Goal: Browse casually: Explore the website without a specific task or goal

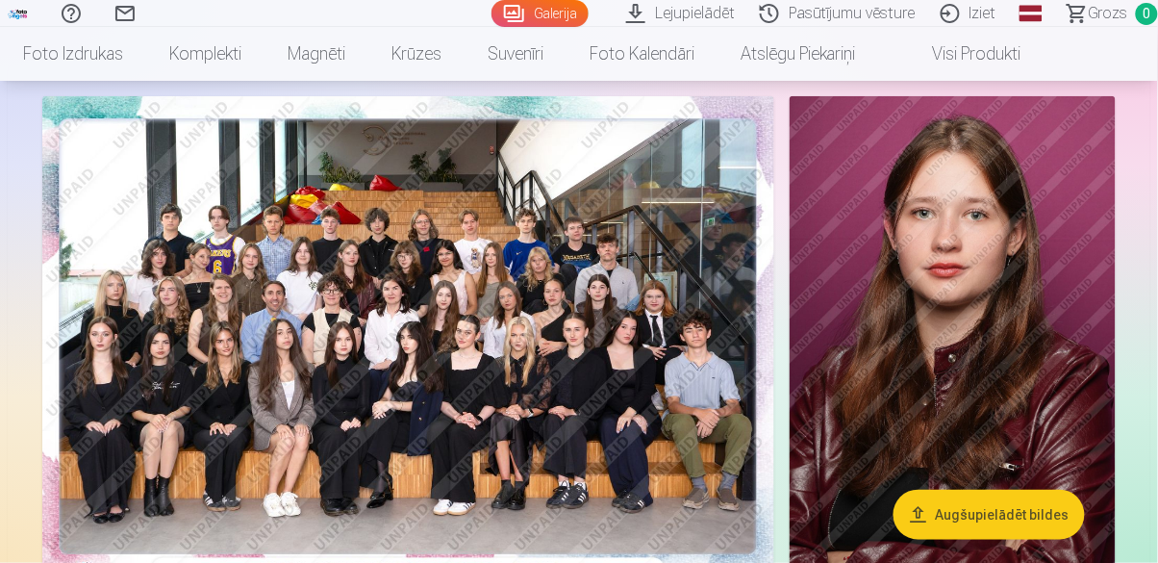
scroll to position [120, 0]
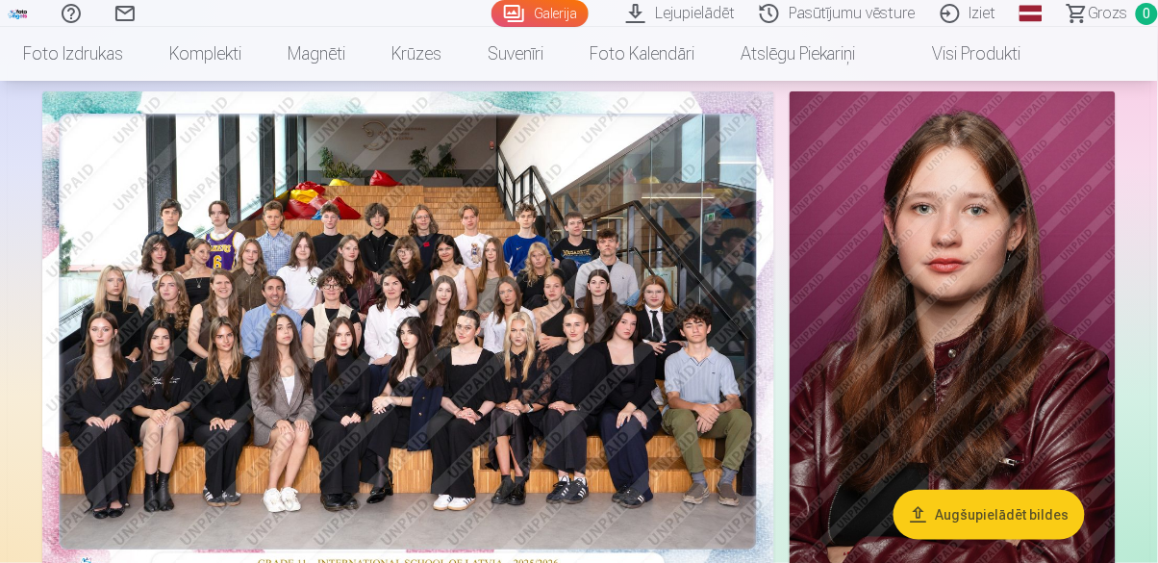
click at [598, 365] on img at bounding box center [408, 335] width 732 height 489
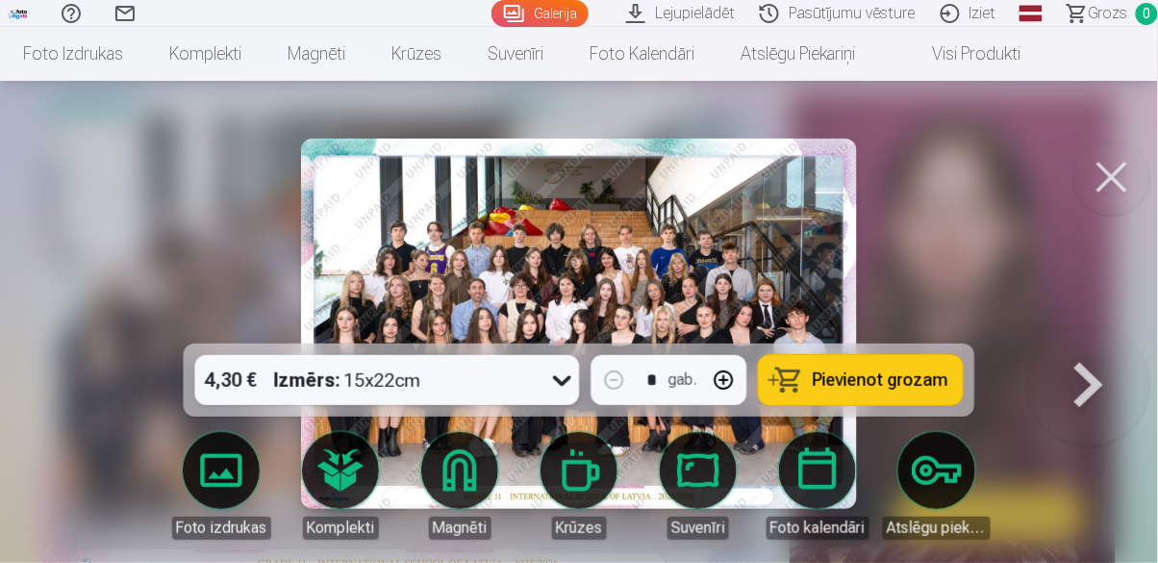
click at [960, 228] on div at bounding box center [579, 281] width 1158 height 563
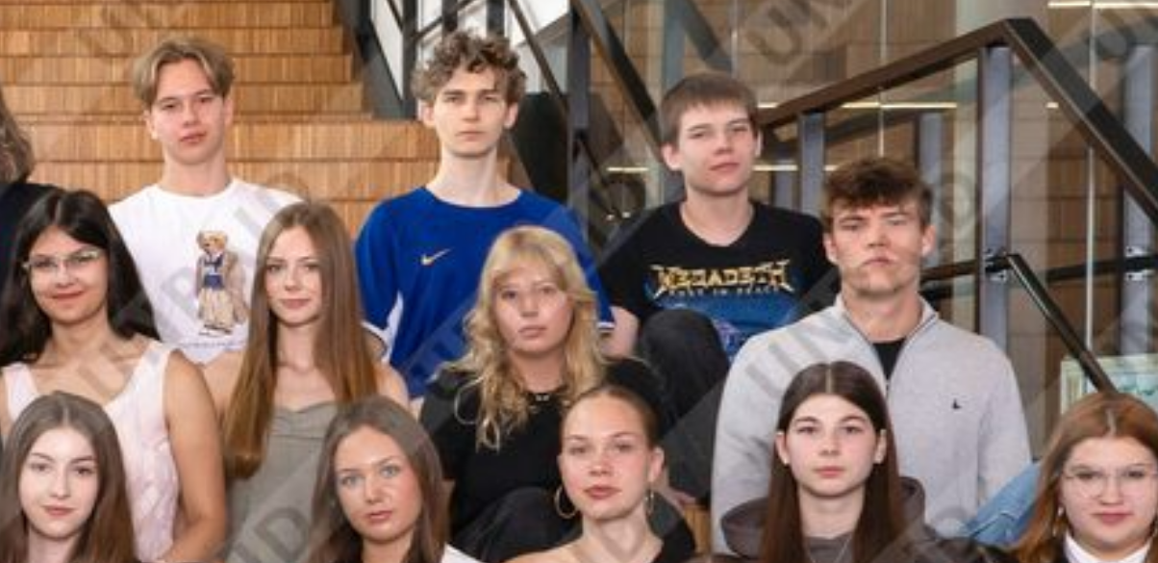
scroll to position [120, 0]
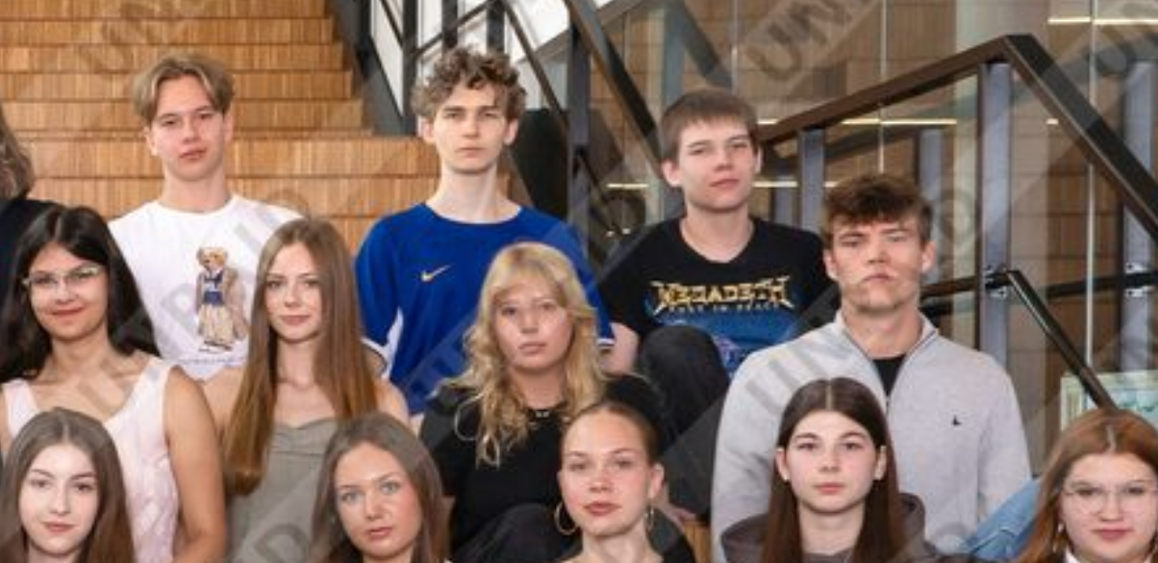
click at [617, 254] on img at bounding box center [408, 335] width 732 height 489
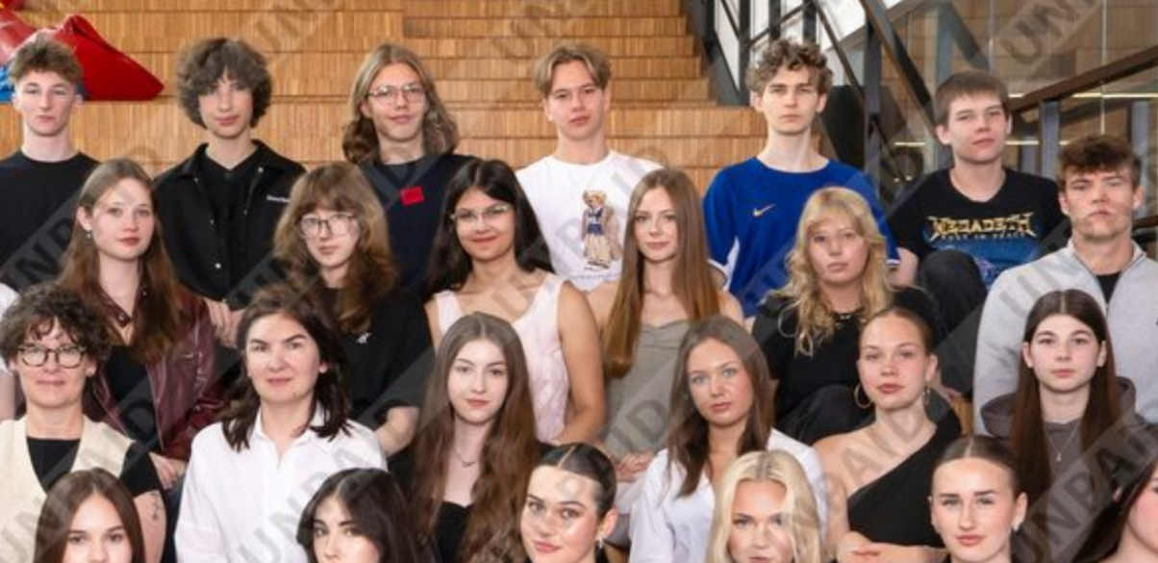
scroll to position [120, 0]
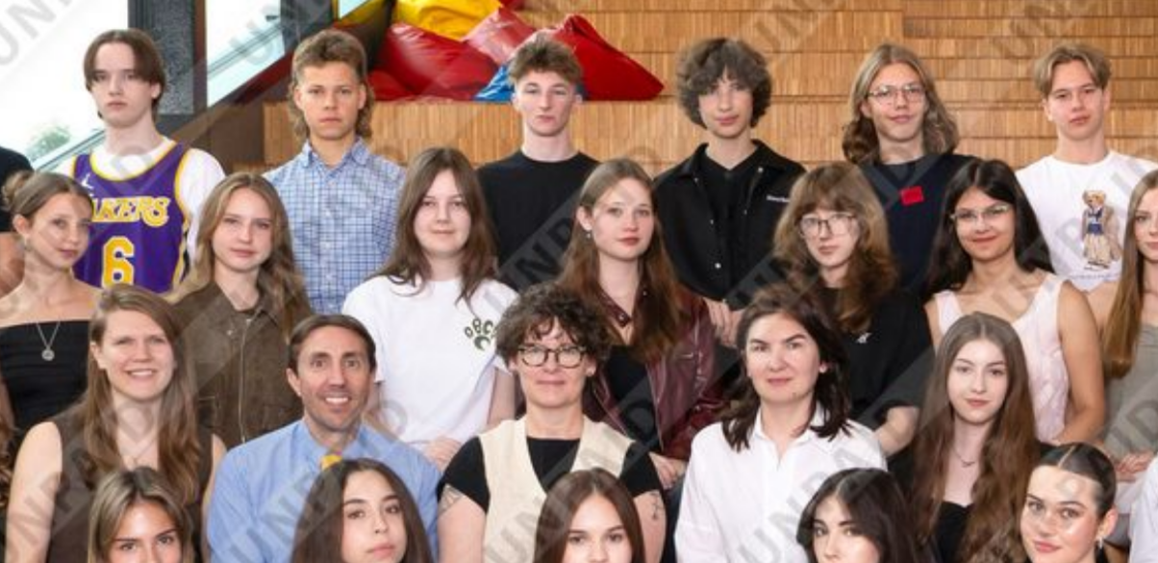
click at [500, 276] on img at bounding box center [578, 324] width 555 height 370
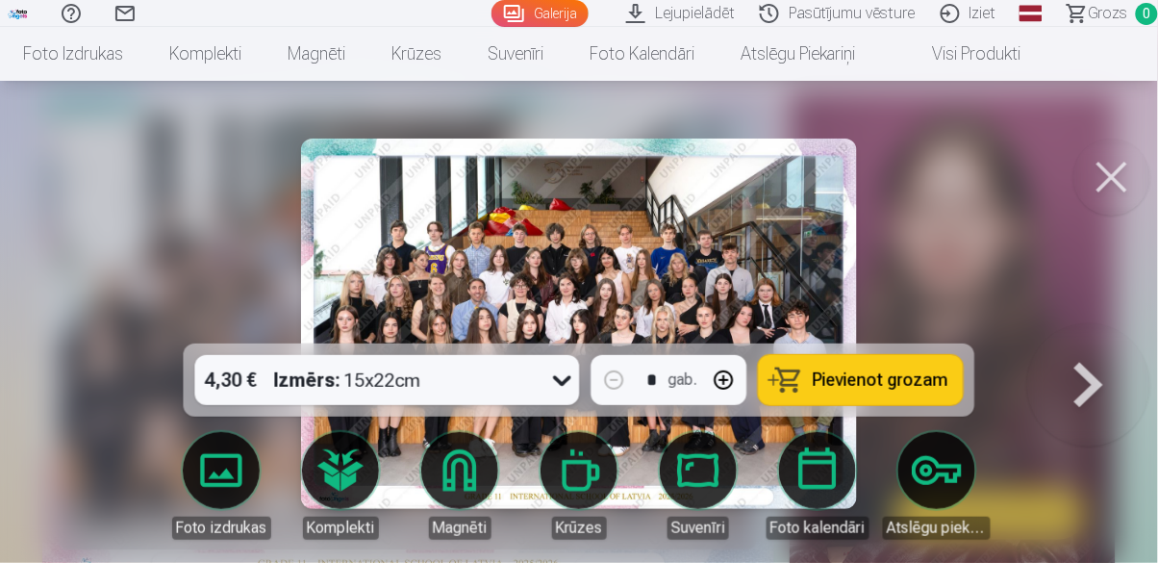
click at [1106, 324] on button at bounding box center [1088, 323] width 123 height 1
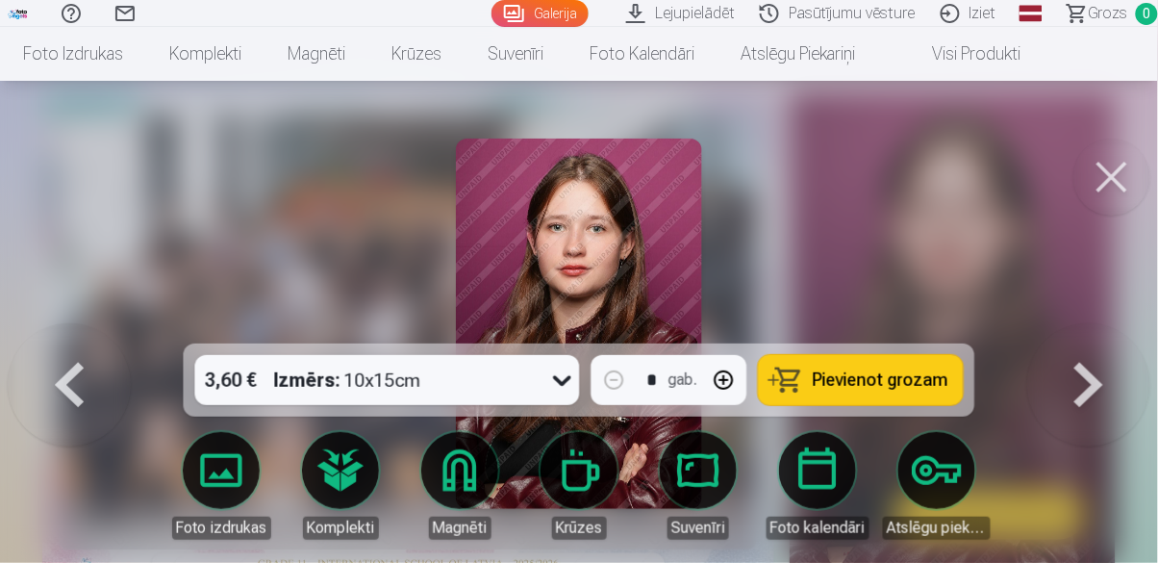
click at [895, 341] on div at bounding box center [579, 281] width 1158 height 563
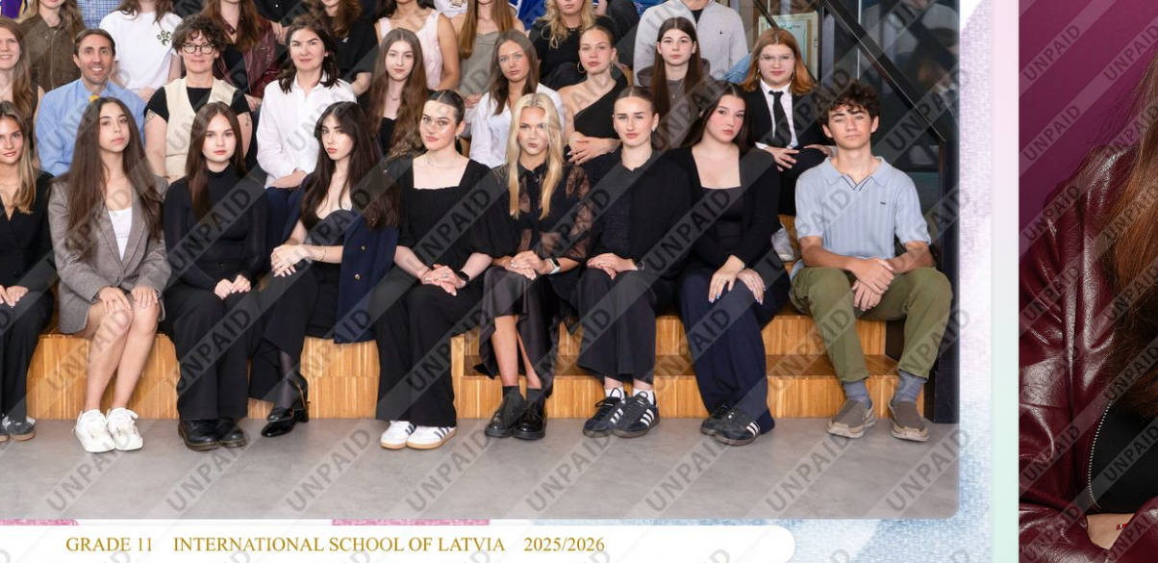
scroll to position [252, 0]
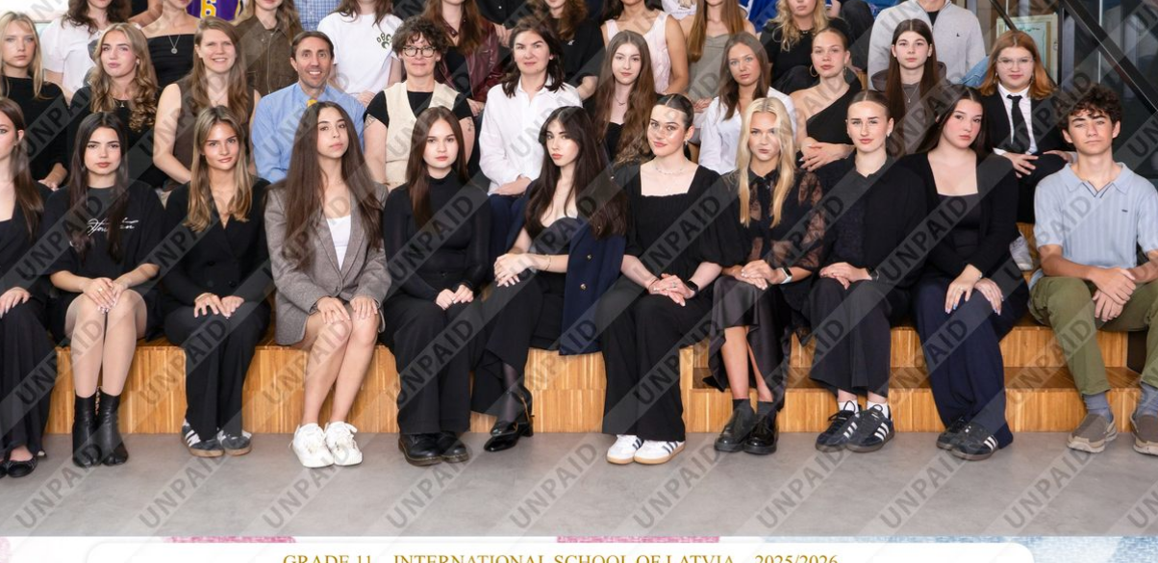
click at [361, 298] on img at bounding box center [408, 204] width 732 height 489
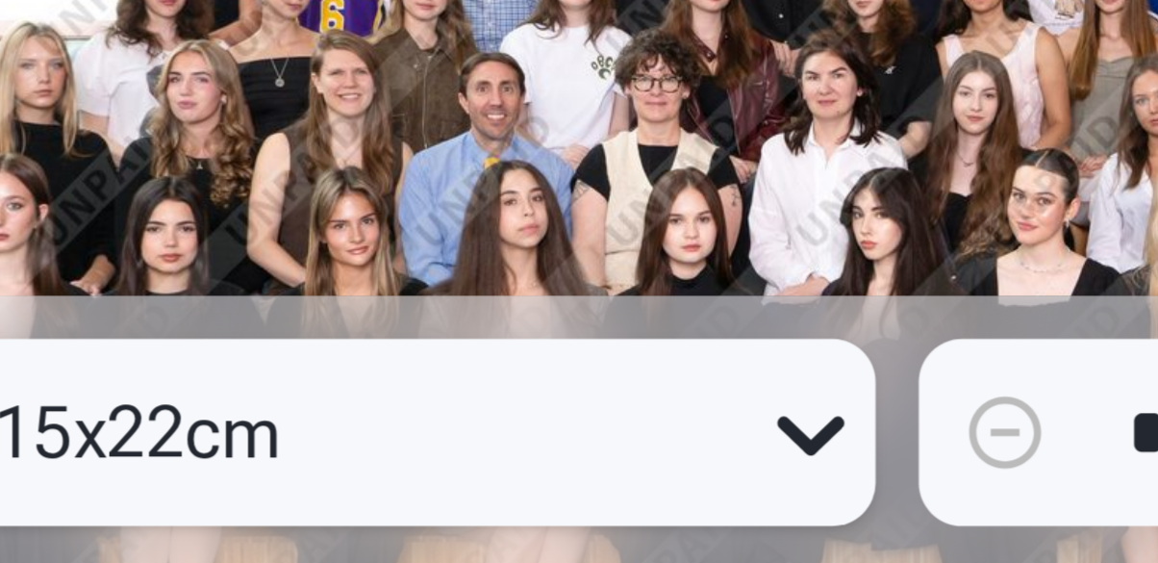
scroll to position [252, 0]
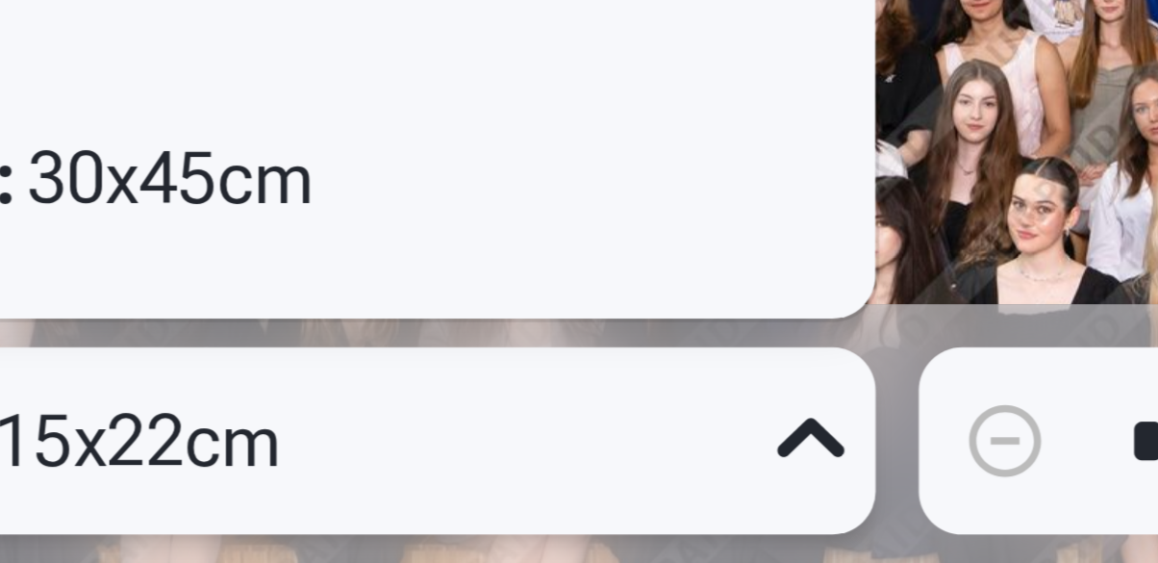
click at [604, 327] on img at bounding box center [578, 324] width 555 height 370
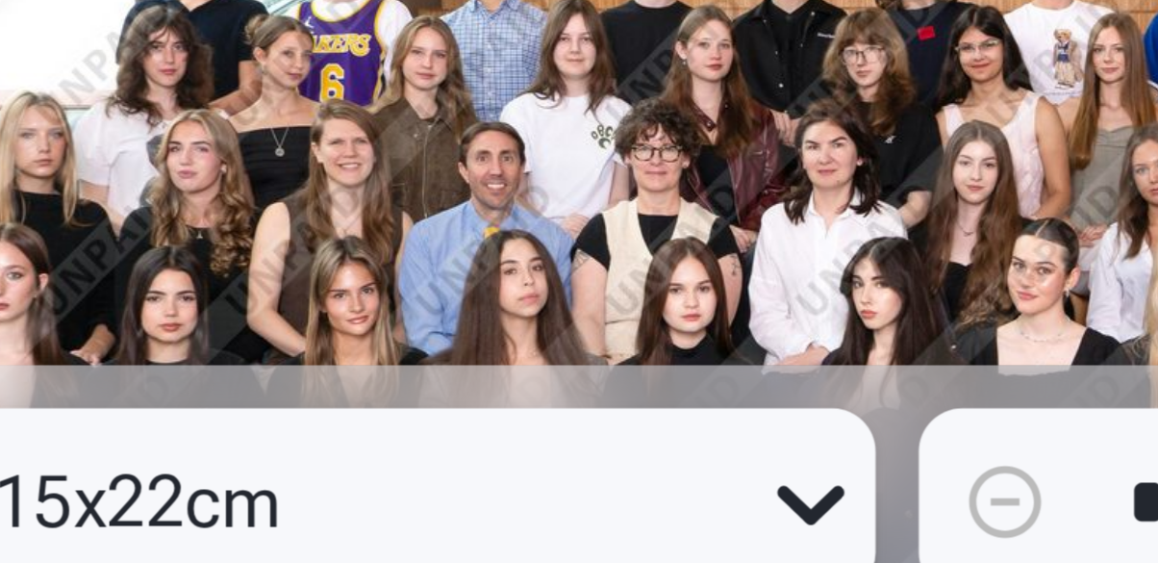
click at [559, 317] on img at bounding box center [578, 324] width 555 height 370
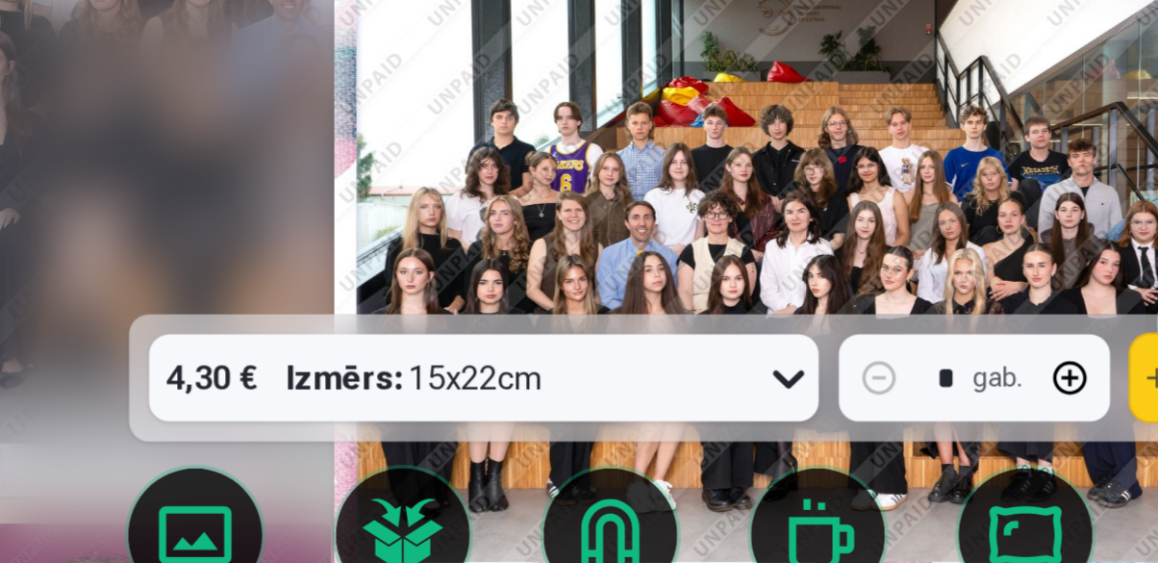
click at [610, 316] on img at bounding box center [578, 324] width 555 height 370
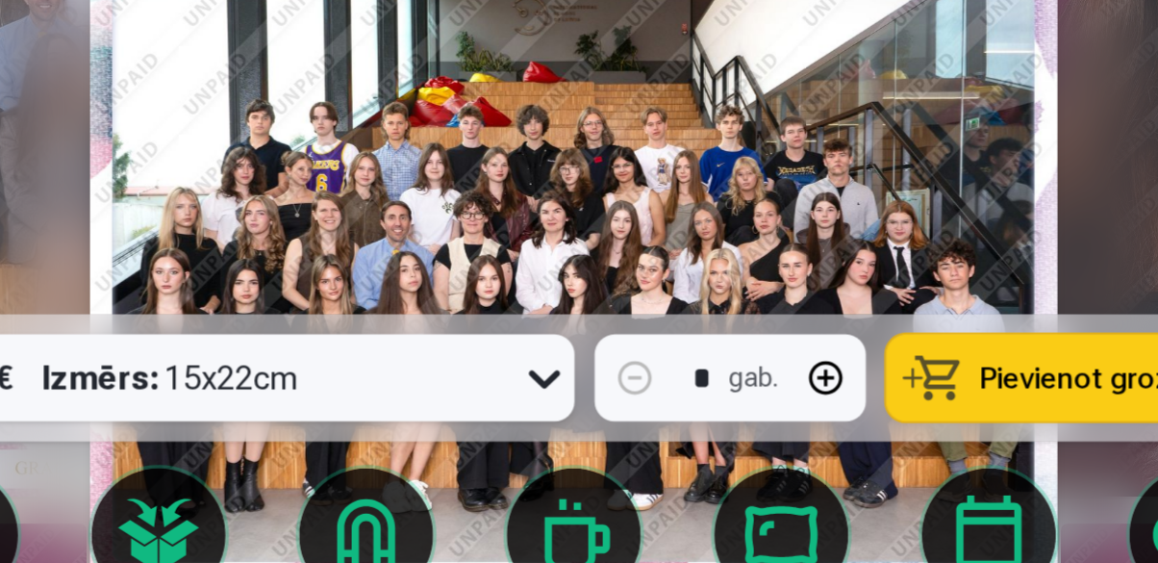
click at [804, 275] on img at bounding box center [578, 324] width 555 height 370
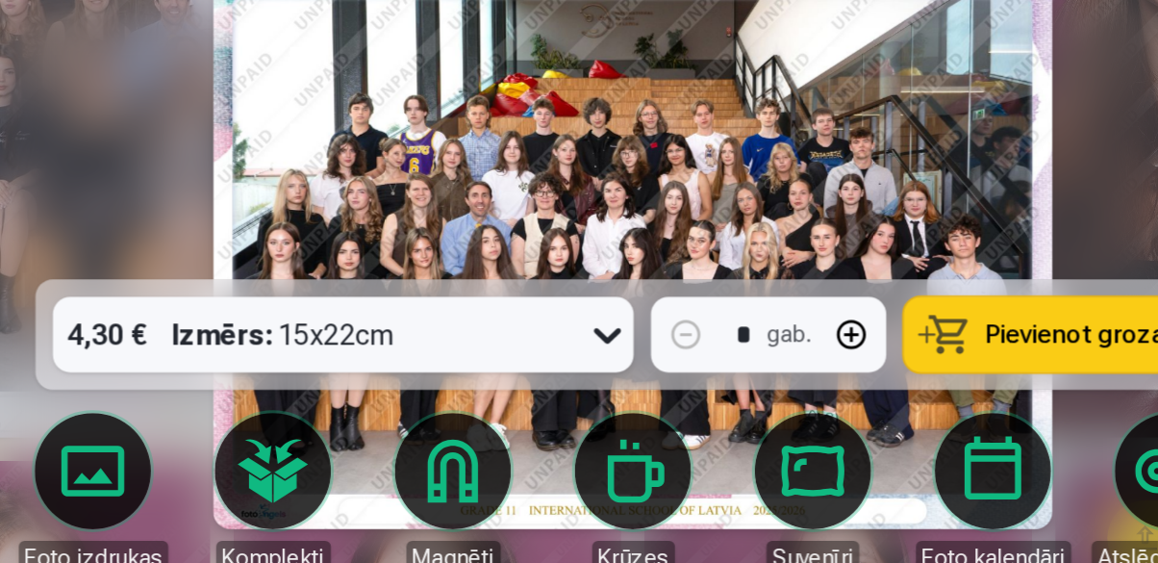
scroll to position [252, 0]
